Goal: Task Accomplishment & Management: Manage account settings

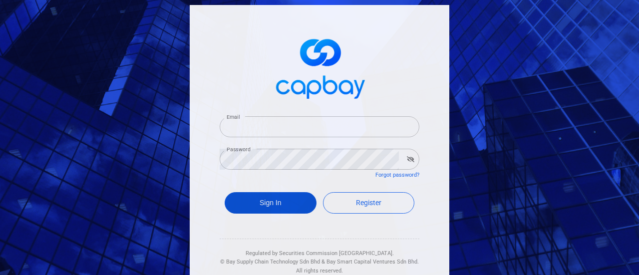
type input "[EMAIL_ADDRESS][DOMAIN_NAME]"
click at [252, 202] on button "Sign In" at bounding box center [271, 202] width 92 height 21
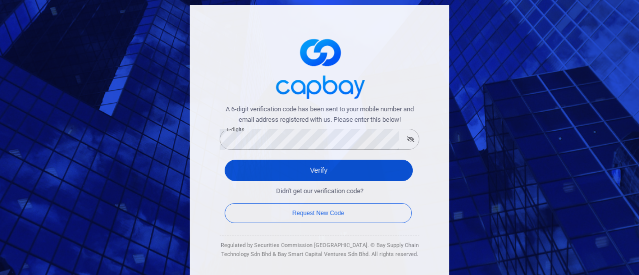
click at [242, 167] on button "Verify" at bounding box center [319, 170] width 188 height 21
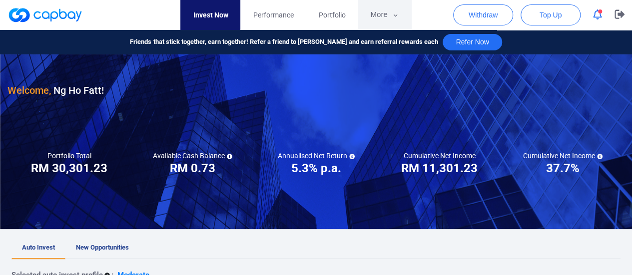
click at [383, 14] on button "More" at bounding box center [384, 15] width 53 height 30
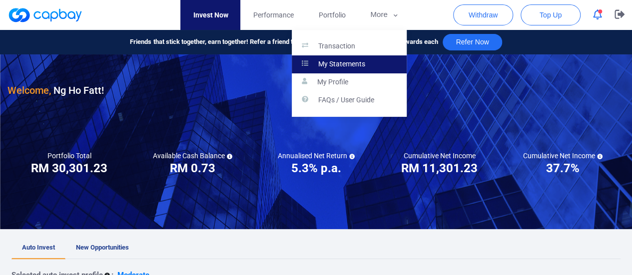
click at [347, 62] on p "My Statements" at bounding box center [341, 64] width 47 height 9
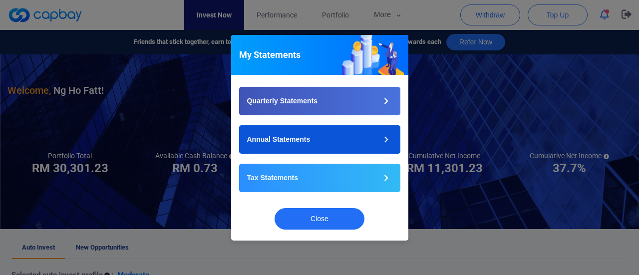
click at [352, 139] on button "Annual Statements" at bounding box center [319, 139] width 161 height 28
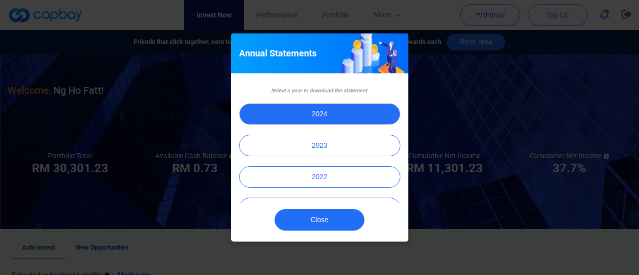
click at [318, 113] on button "2024" at bounding box center [319, 113] width 161 height 21
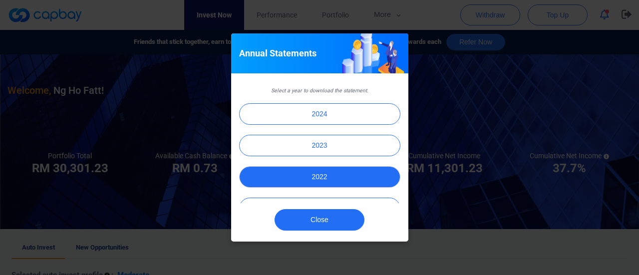
click at [309, 176] on button "2022" at bounding box center [319, 176] width 161 height 21
